Goal: Find specific page/section: Find specific page/section

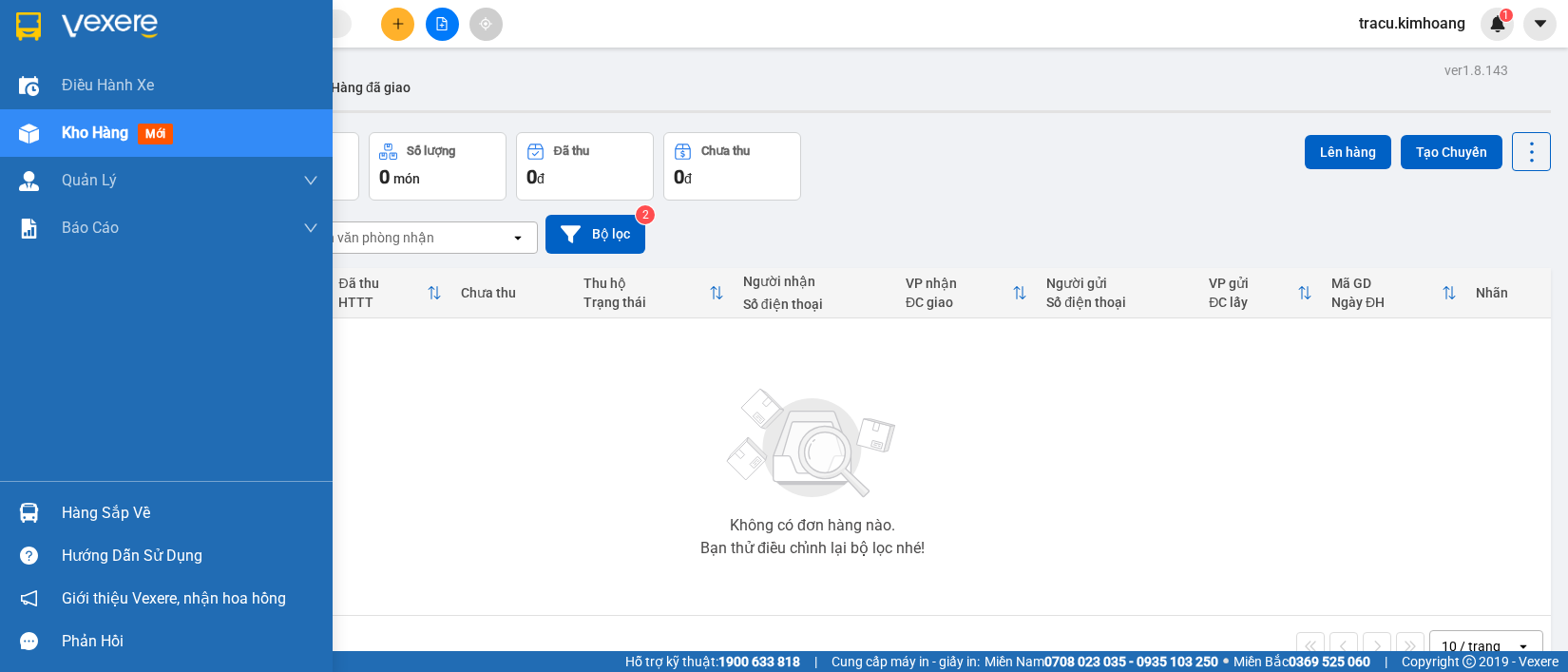
click at [91, 512] on div "Hàng sắp về" at bounding box center [191, 513] width 257 height 28
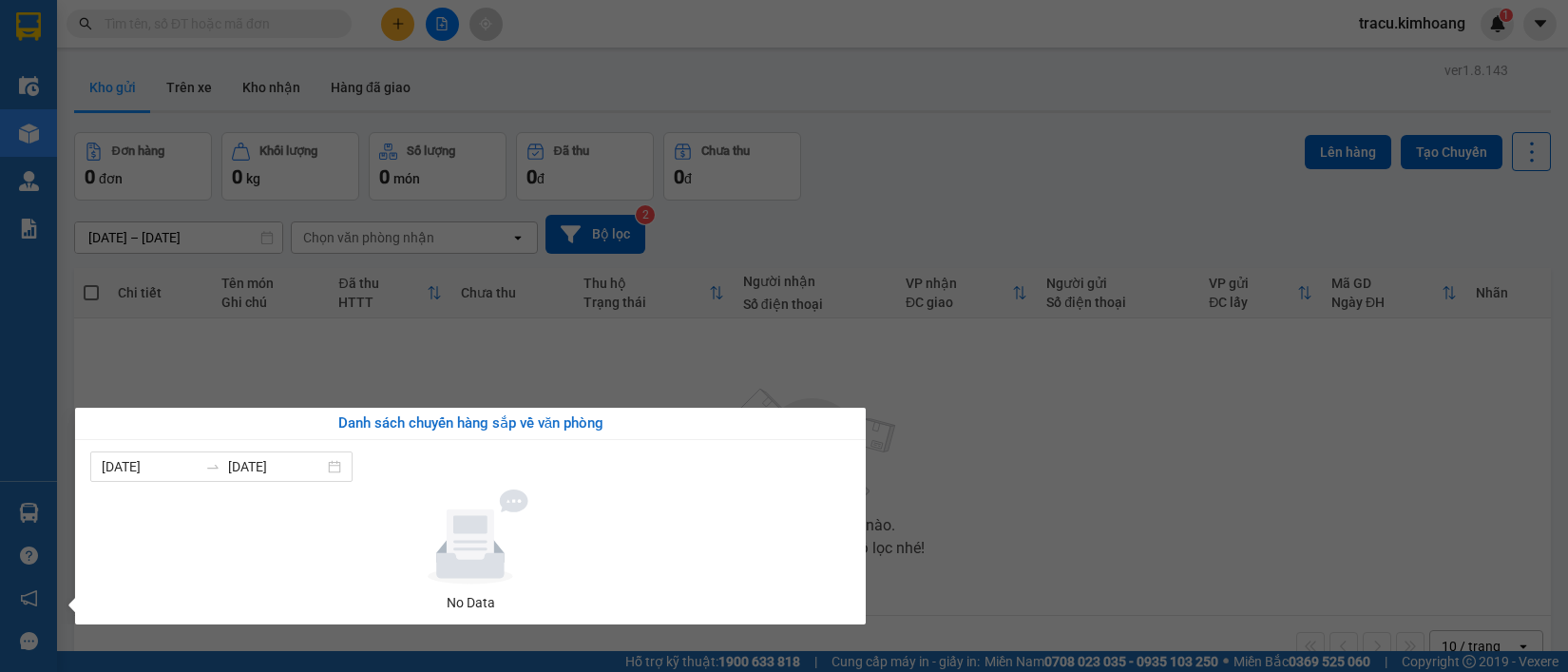
click at [172, 381] on section "Kết quả tìm kiếm ( 0 ) Bộ lọc No Data tracu.kimhoang 1 Điều hành xe Kho hàng mớ…" at bounding box center [784, 336] width 1568 height 672
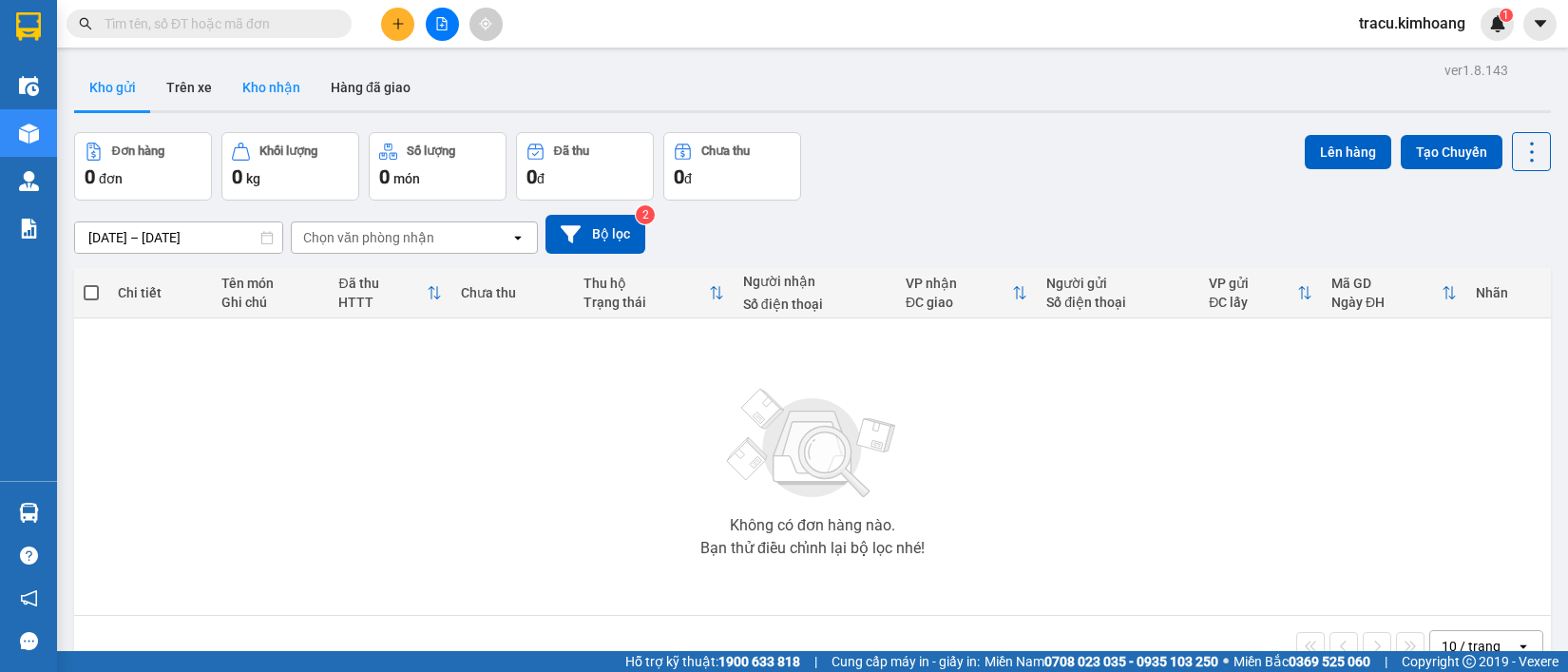
click at [237, 102] on button "Kho nhận" at bounding box center [270, 87] width 89 height 46
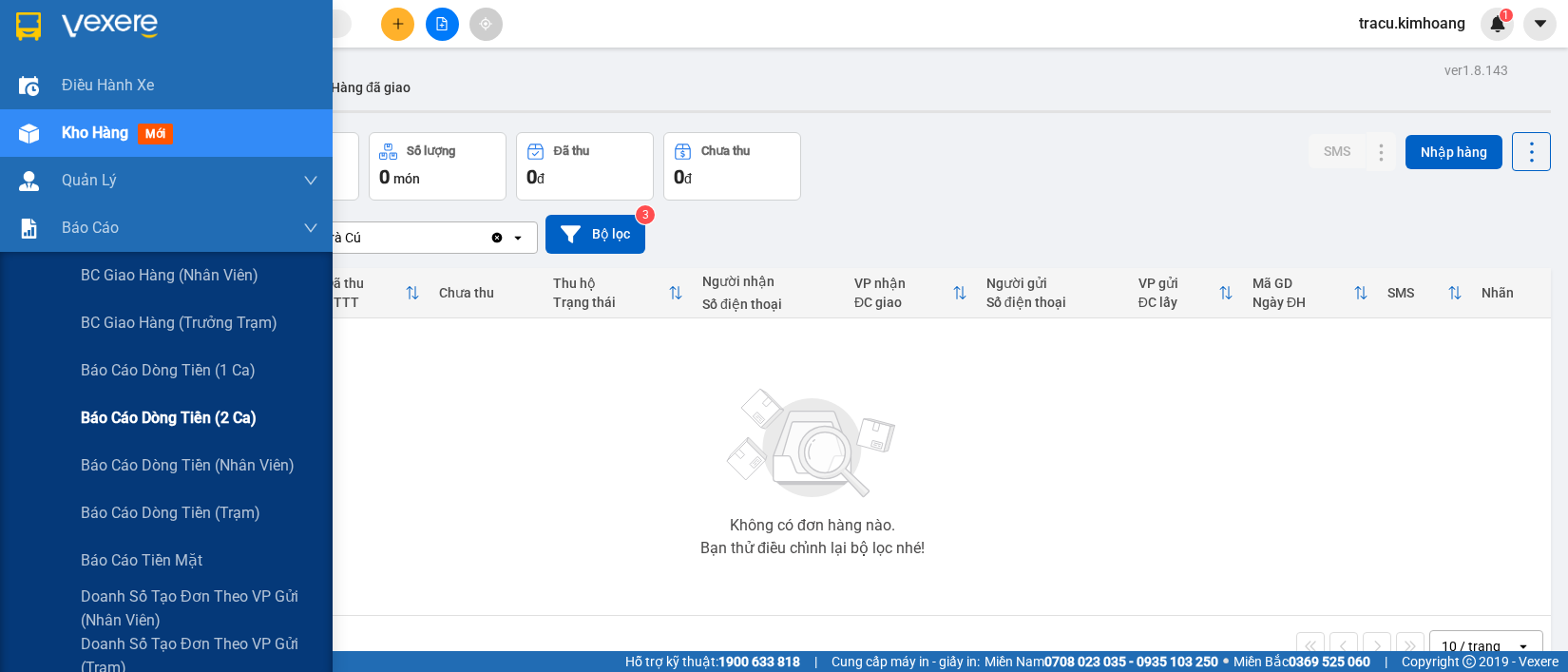
drag, startPoint x: 167, startPoint y: 410, endPoint x: 167, endPoint y: 423, distance: 13.0
click at [167, 411] on span "Báo cáo dòng tiền (2 ca)" at bounding box center [168, 417] width 176 height 23
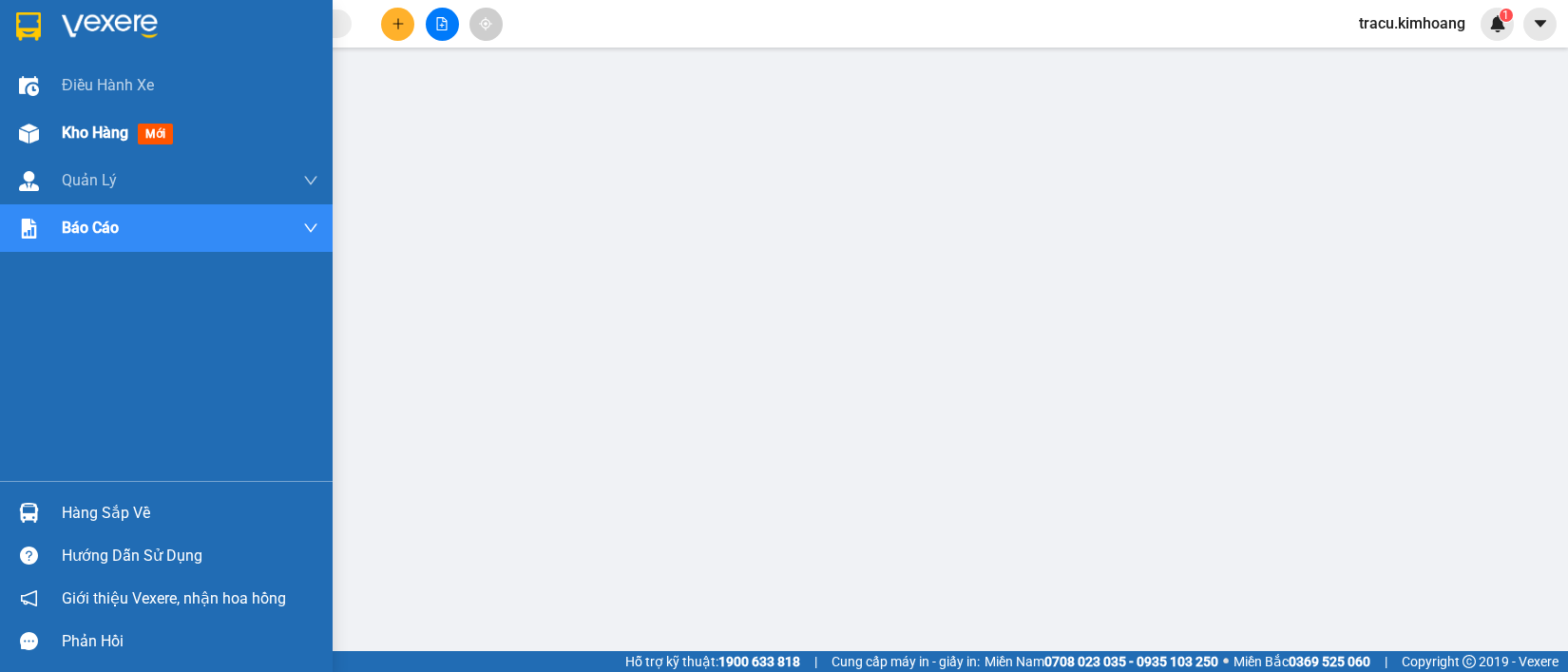
click at [97, 135] on span "Kho hàng" at bounding box center [95, 132] width 66 height 18
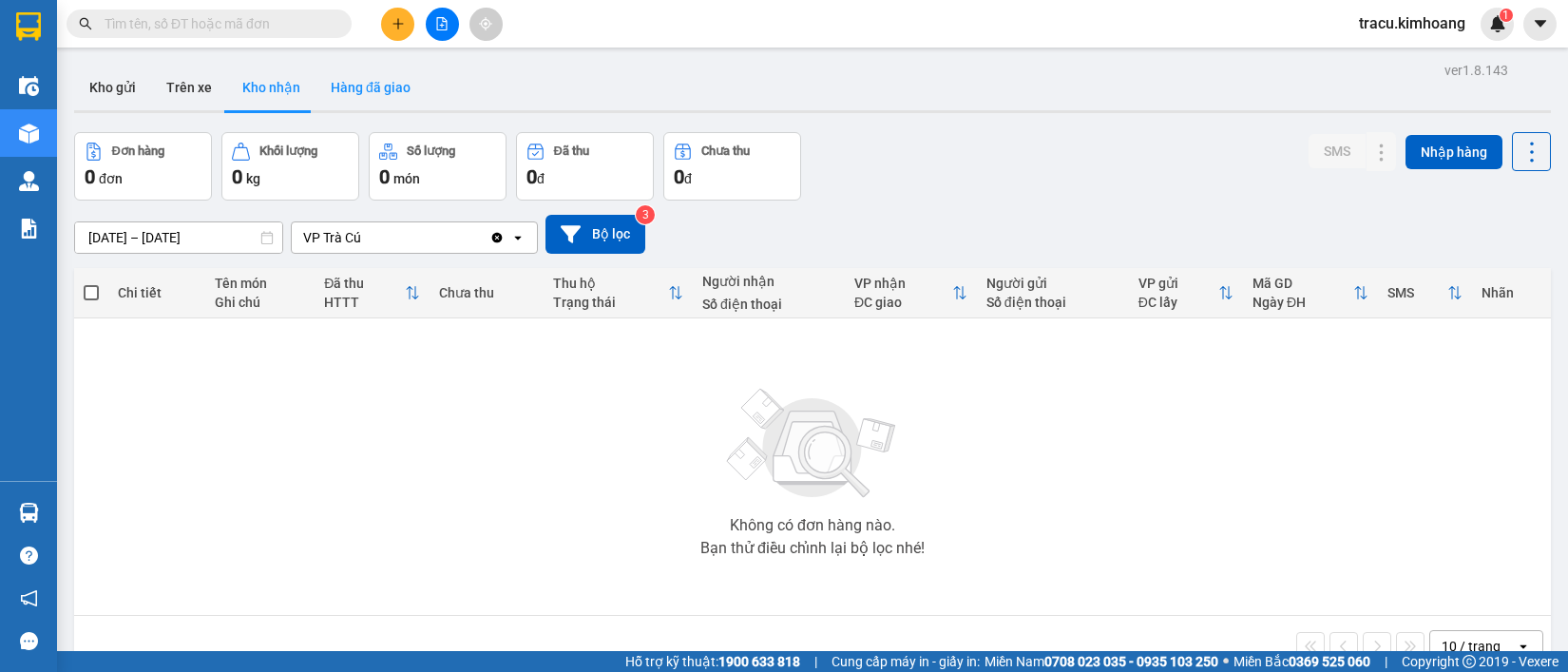
click at [368, 88] on button "Hàng đã giao" at bounding box center [370, 87] width 110 height 46
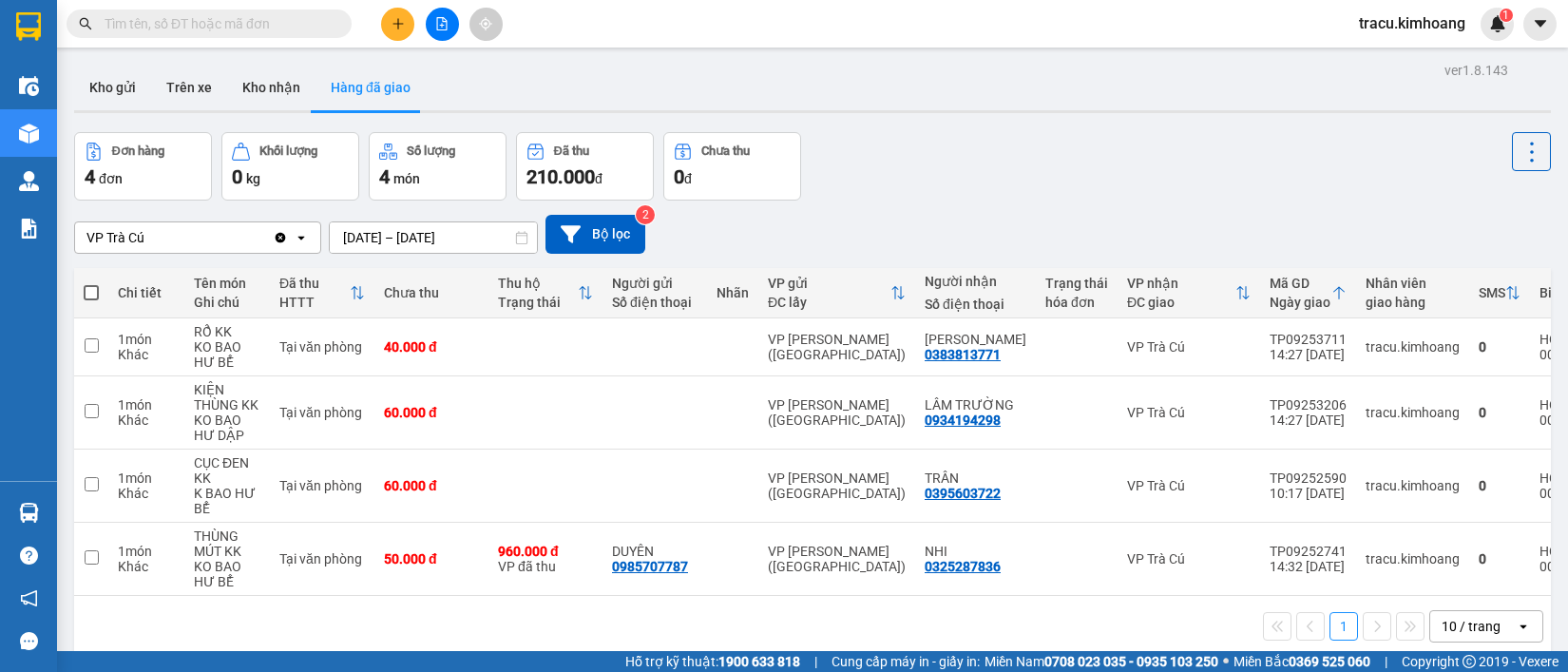
click at [353, 237] on input "[DATE] – [DATE]" at bounding box center [433, 237] width 207 height 30
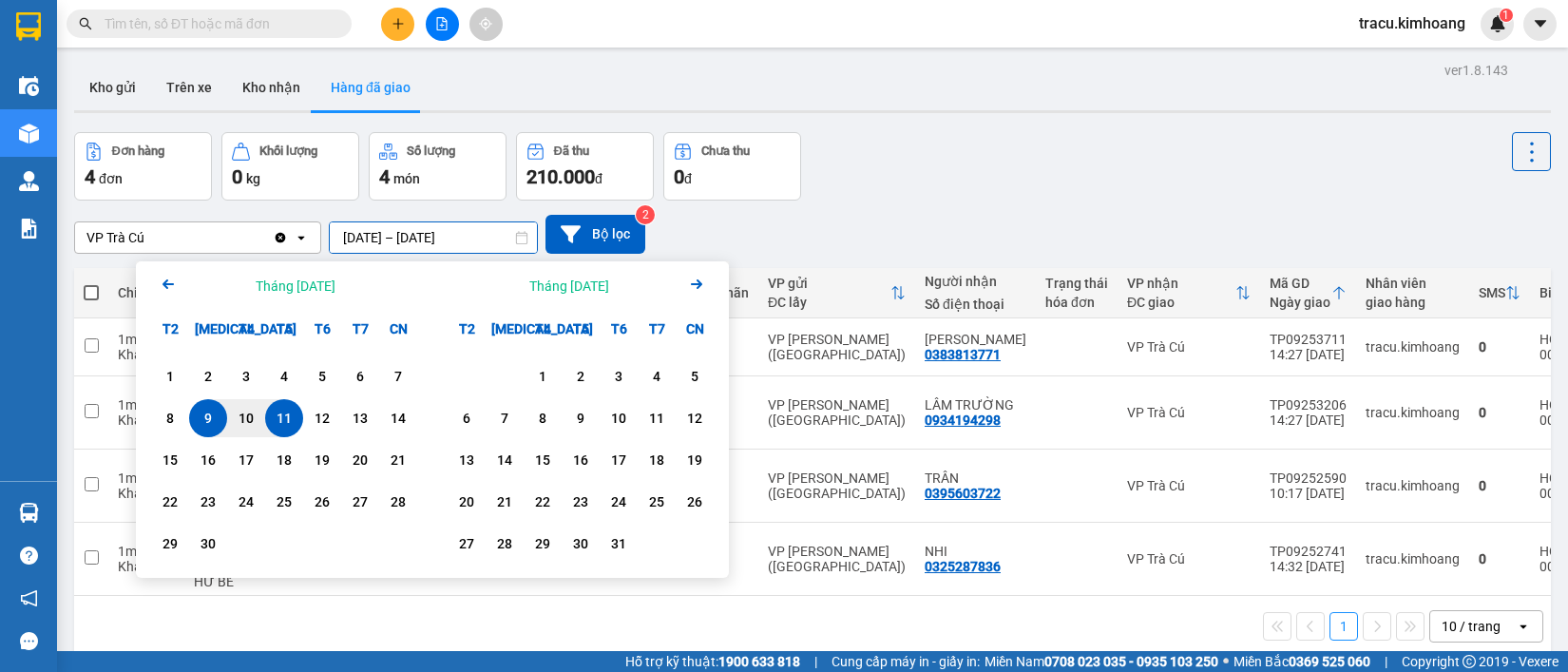
click at [739, 234] on div "VP Trà Cú Clear value open [DATE] – [DATE] Press the down arrow key to interact…" at bounding box center [812, 234] width 1477 height 39
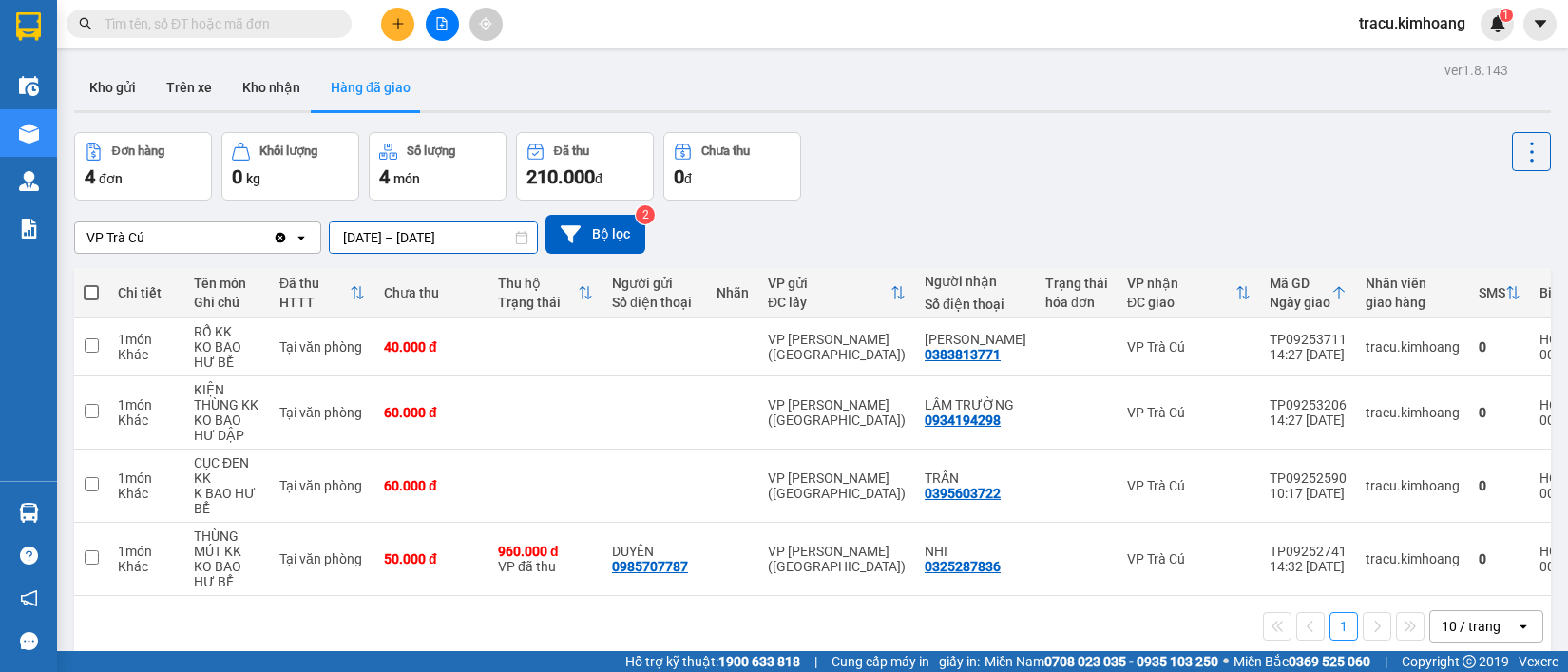
click at [352, 238] on input "[DATE] – [DATE]" at bounding box center [433, 237] width 207 height 30
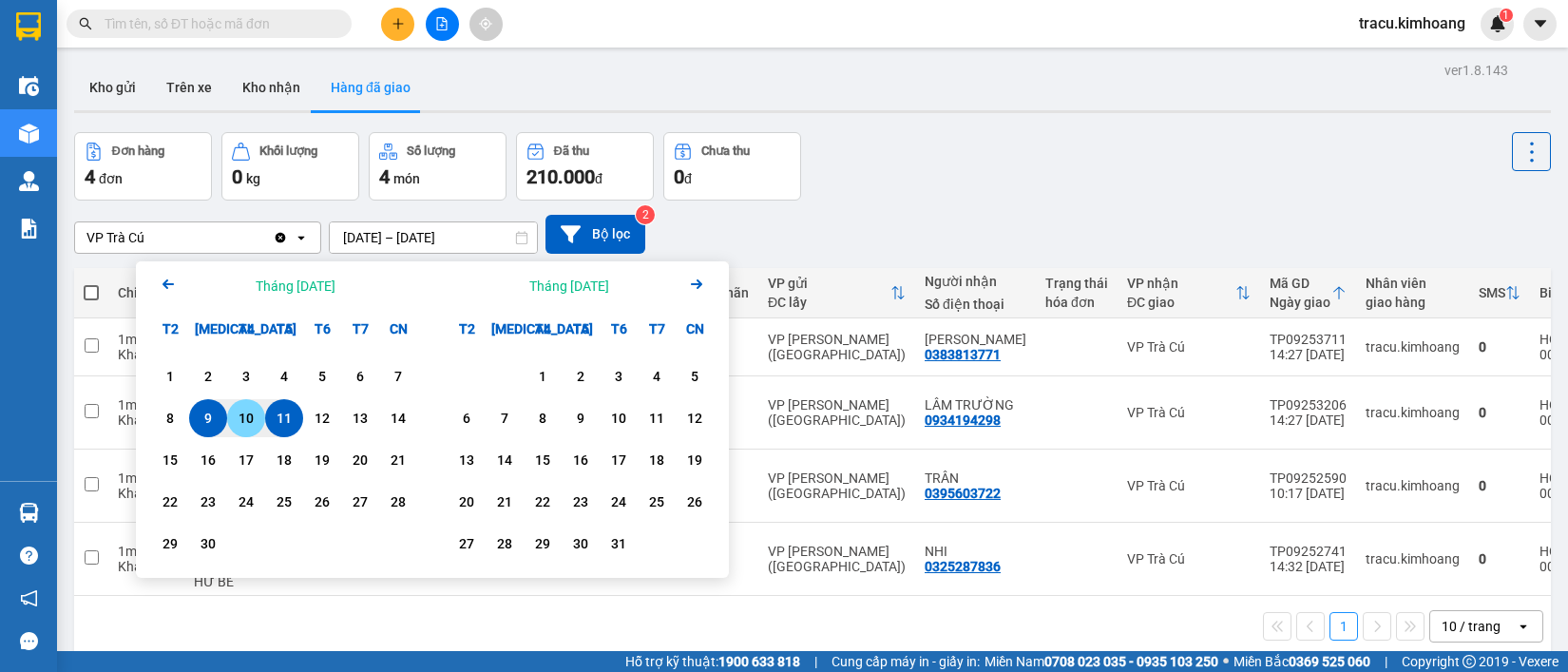
click at [248, 420] on div "10" at bounding box center [245, 417] width 26 height 22
click at [425, 234] on input "[DATE] – / /" at bounding box center [433, 237] width 207 height 30
click at [253, 414] on div "10" at bounding box center [245, 417] width 26 height 22
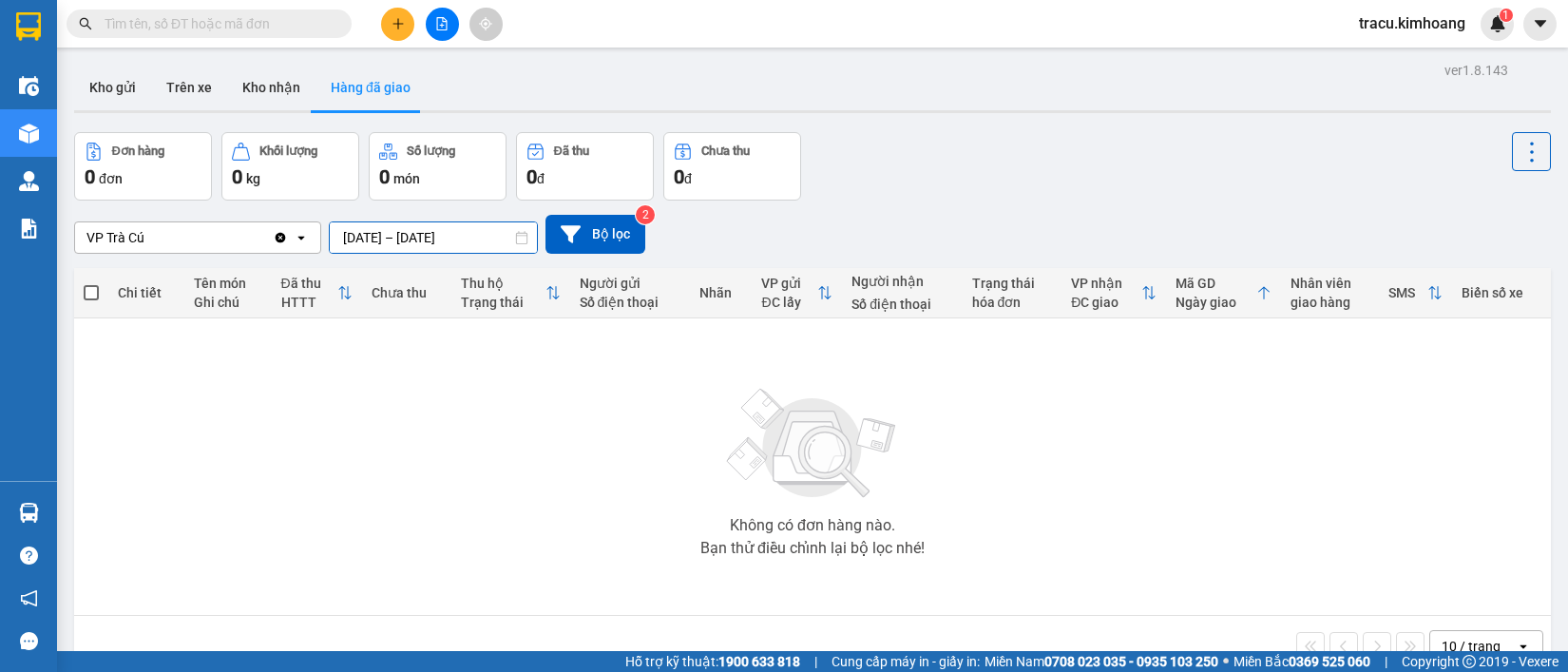
click at [353, 238] on input "[DATE] – [DATE]" at bounding box center [433, 237] width 207 height 30
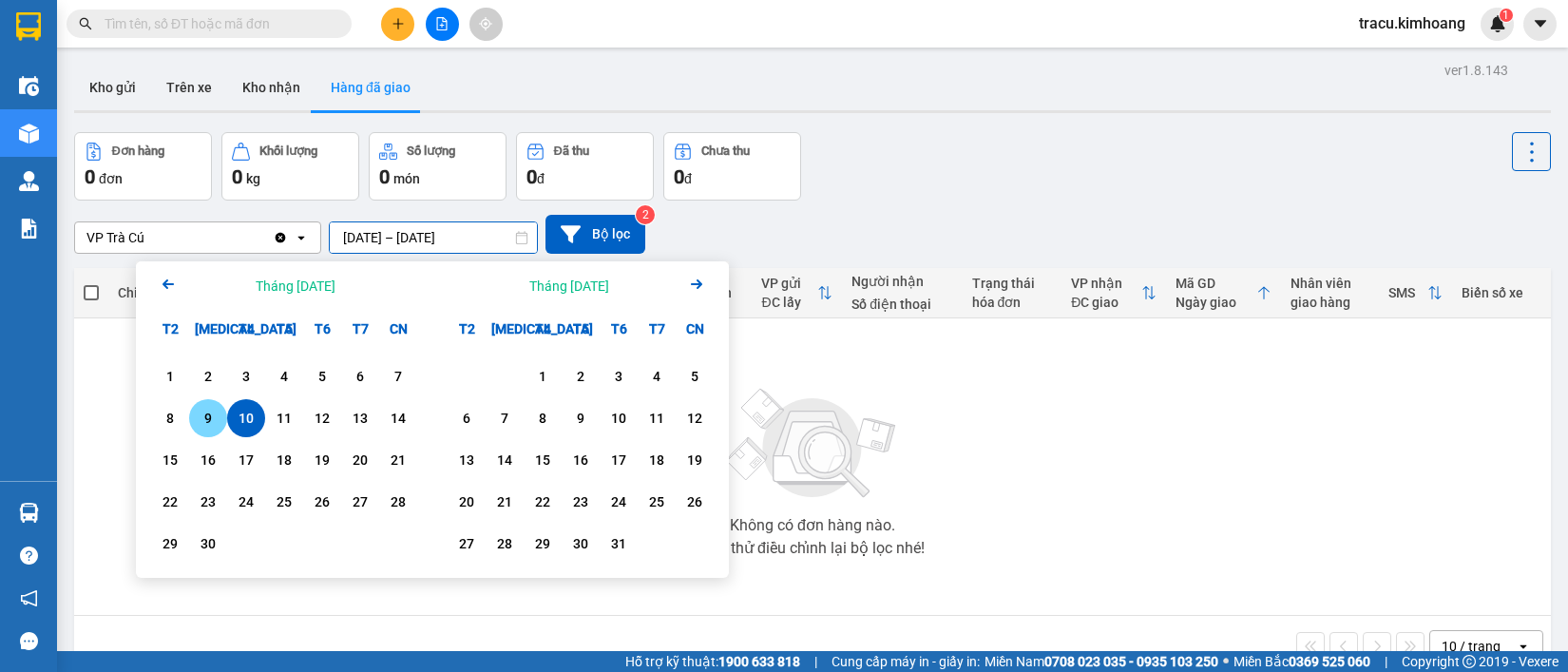
click at [206, 414] on div "9" at bounding box center [207, 417] width 26 height 22
click at [419, 239] on input "[DATE] – / /" at bounding box center [433, 237] width 207 height 30
click at [217, 410] on div "9" at bounding box center [207, 417] width 26 height 22
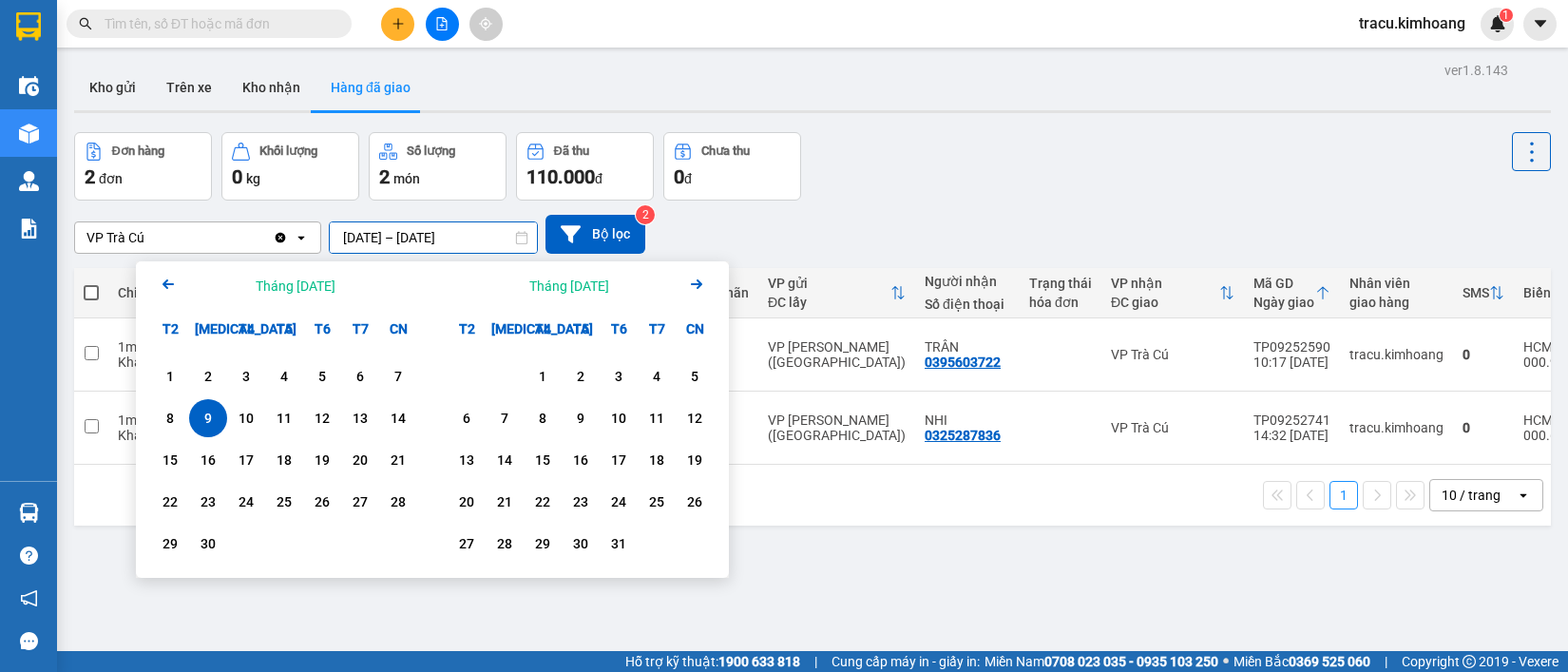
click at [348, 244] on input "[DATE] – [DATE]" at bounding box center [433, 237] width 207 height 30
click at [282, 420] on div "11" at bounding box center [283, 417] width 26 height 22
click at [420, 247] on input "[DATE] – / /" at bounding box center [433, 237] width 207 height 30
click at [290, 410] on div "11" at bounding box center [283, 417] width 26 height 22
type input "[DATE] – [DATE]"
